Goal: Information Seeking & Learning: Compare options

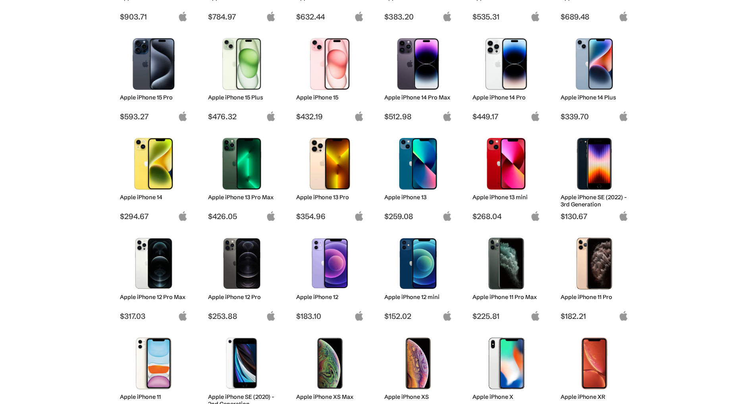
scroll to position [199, 0]
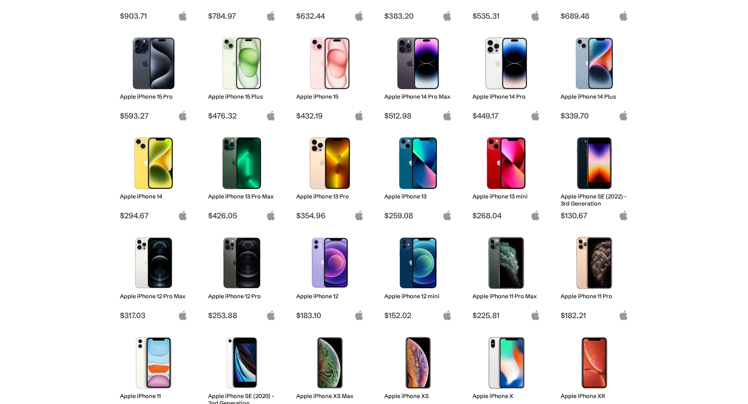
click at [405, 198] on h2 "Apple iPhone 13" at bounding box center [418, 196] width 68 height 7
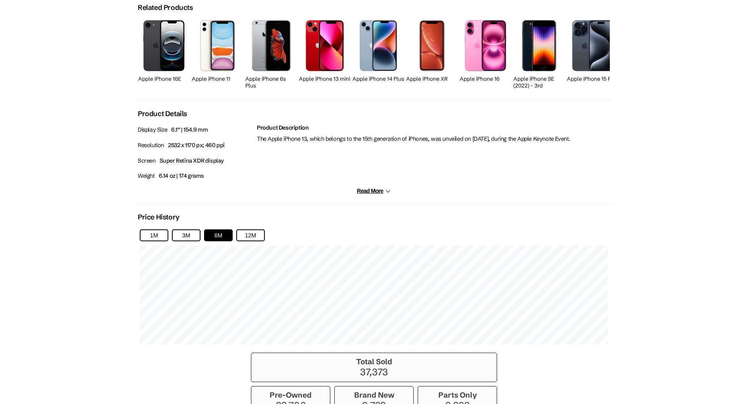
scroll to position [353, 0]
click at [247, 234] on button "12M" at bounding box center [250, 235] width 29 height 12
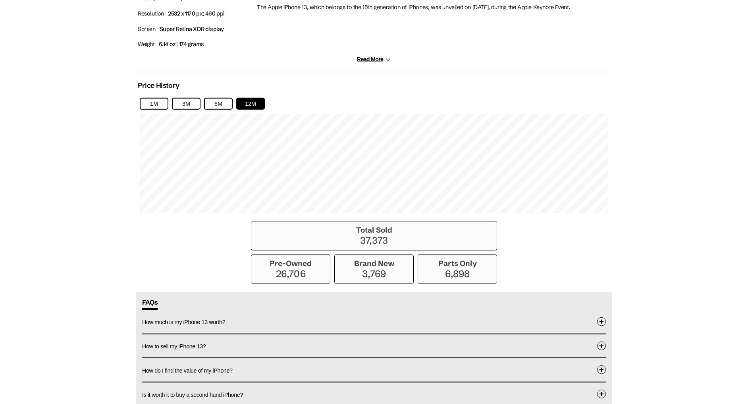
scroll to position [485, 0]
click at [280, 102] on div "1M 3M 6M 12M" at bounding box center [374, 103] width 469 height 12
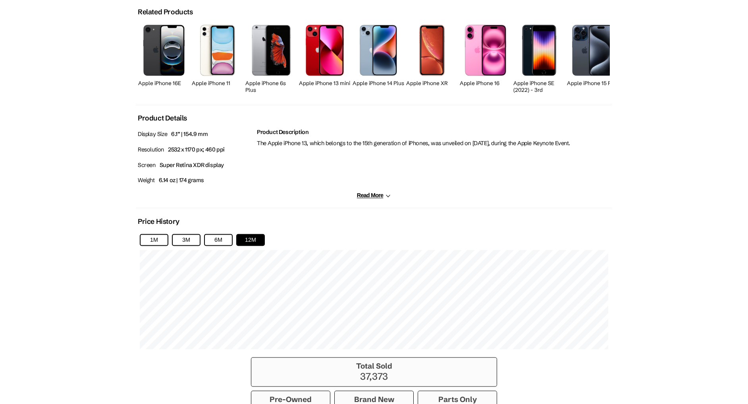
scroll to position [349, 0]
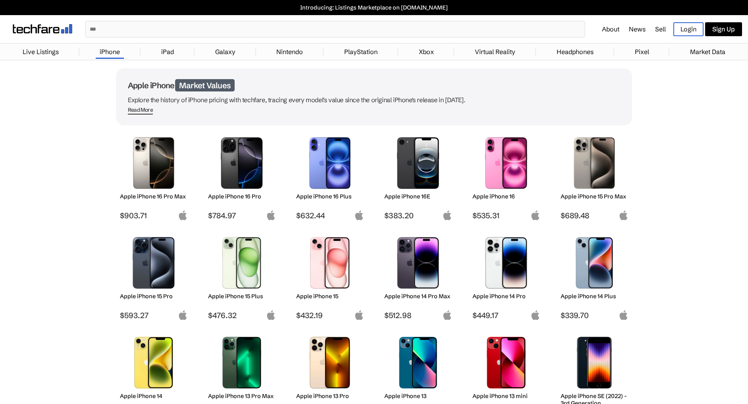
scroll to position [199, 0]
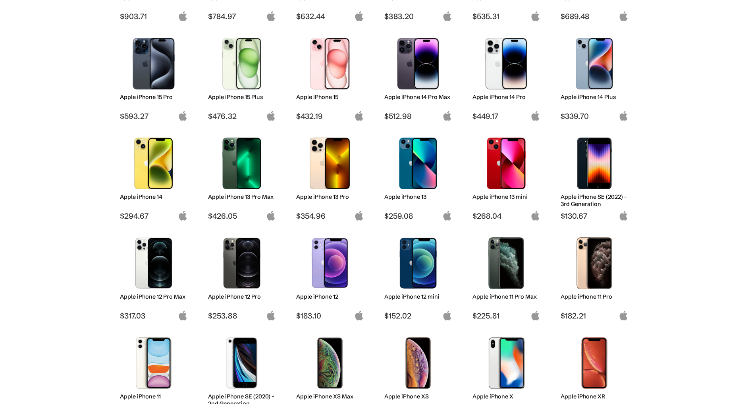
click at [163, 160] on img at bounding box center [154, 163] width 56 height 52
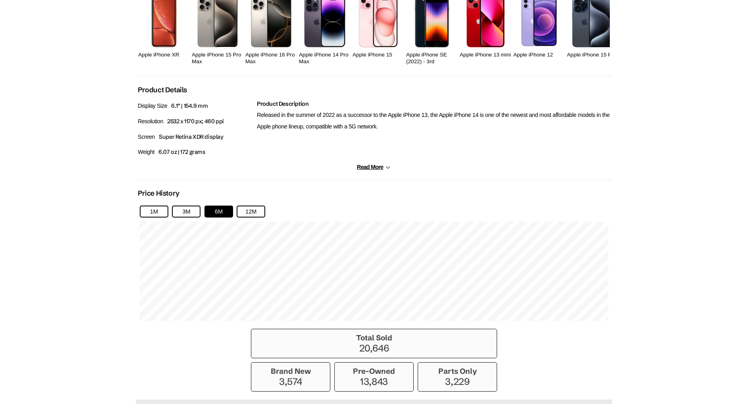
scroll to position [376, 0]
click at [259, 208] on button "12M" at bounding box center [251, 211] width 29 height 12
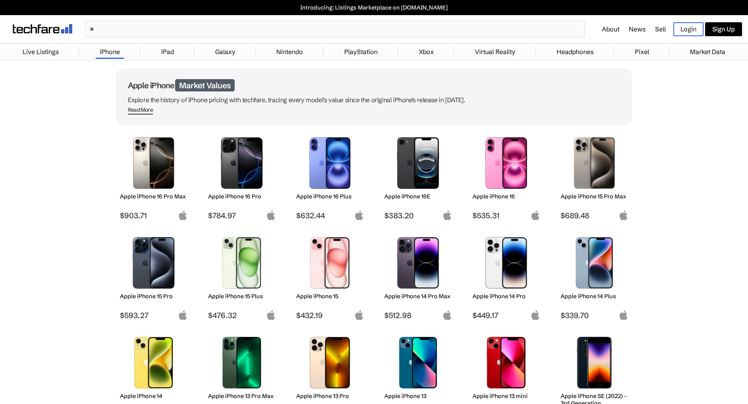
scroll to position [199, 0]
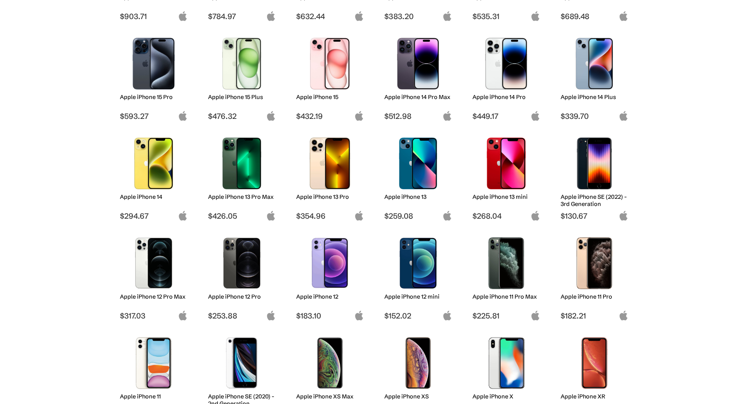
click at [330, 68] on img at bounding box center [330, 64] width 56 height 52
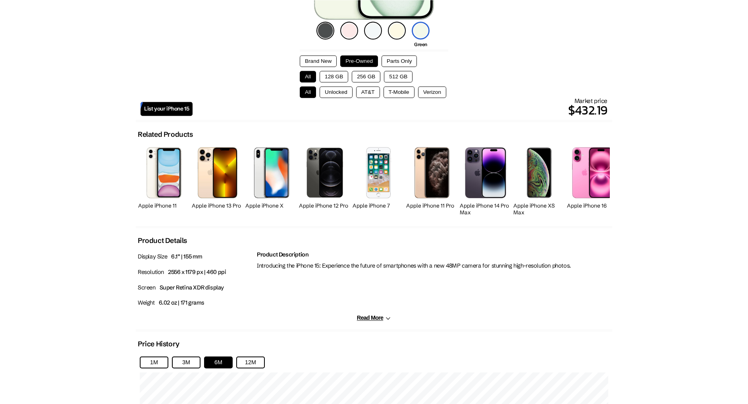
scroll to position [226, 0]
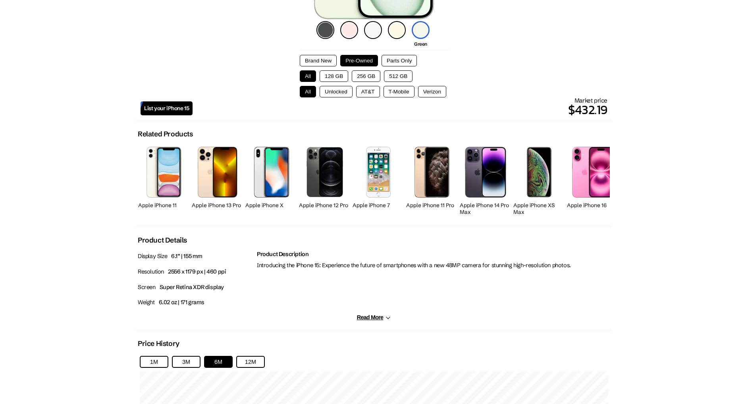
drag, startPoint x: 256, startPoint y: 363, endPoint x: 396, endPoint y: 334, distance: 143.0
click at [257, 363] on button "12M" at bounding box center [250, 361] width 29 height 12
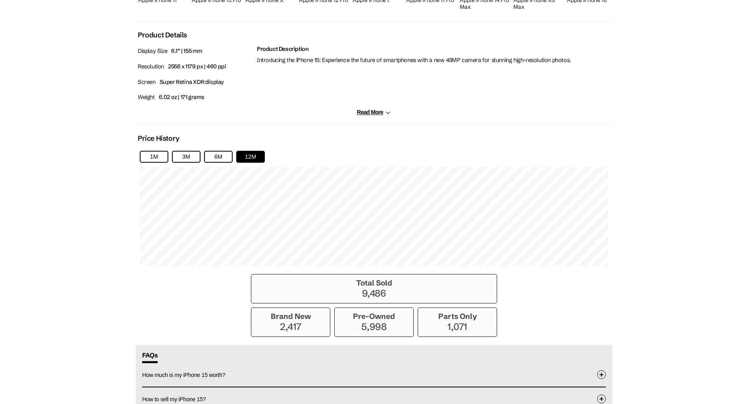
scroll to position [435, 0]
